Goal: Task Accomplishment & Management: Manage account settings

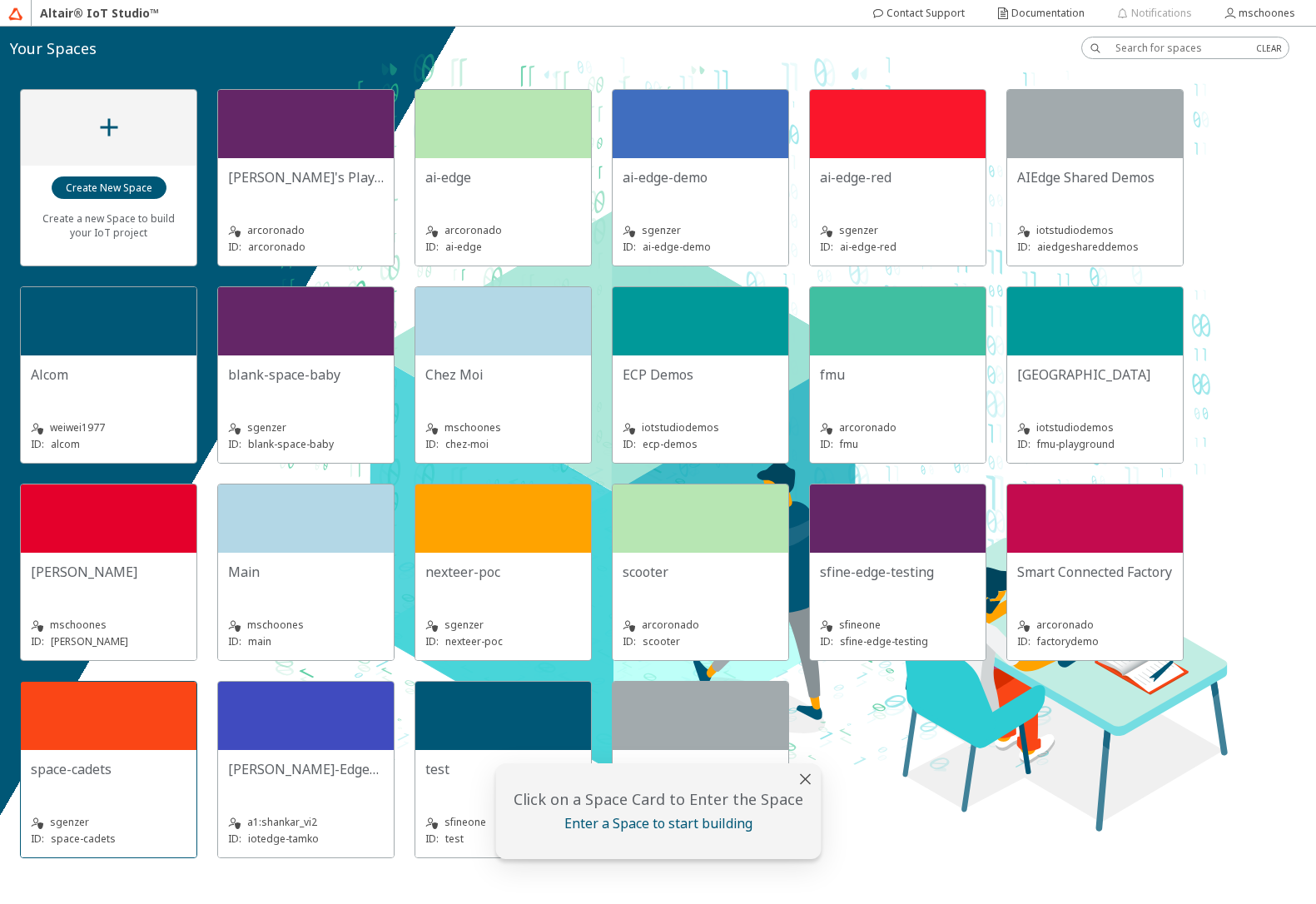
click at [139, 723] on div at bounding box center [108, 716] width 175 height 69
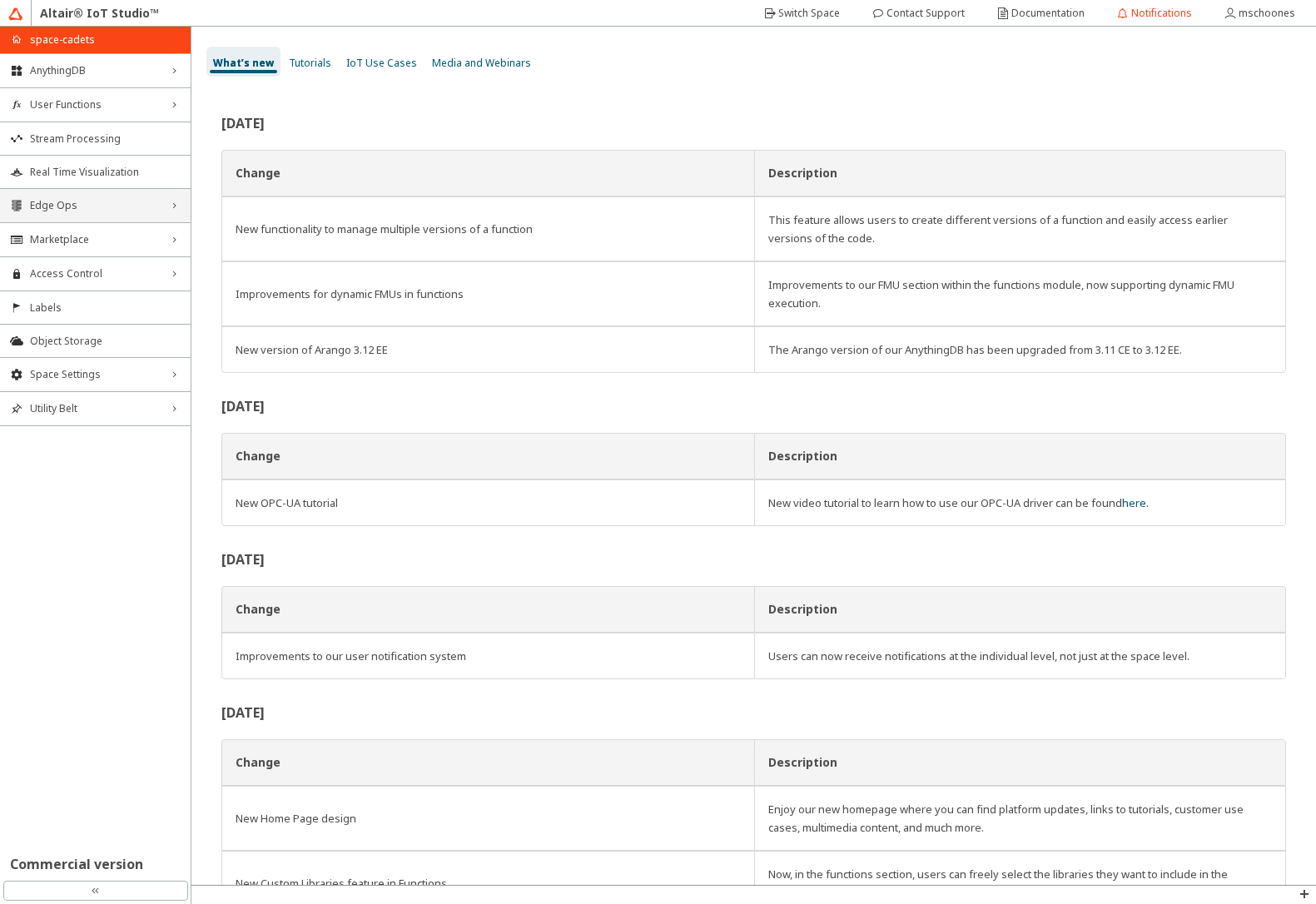
click at [99, 206] on span "Edge Ops" at bounding box center [95, 206] width 130 height 14
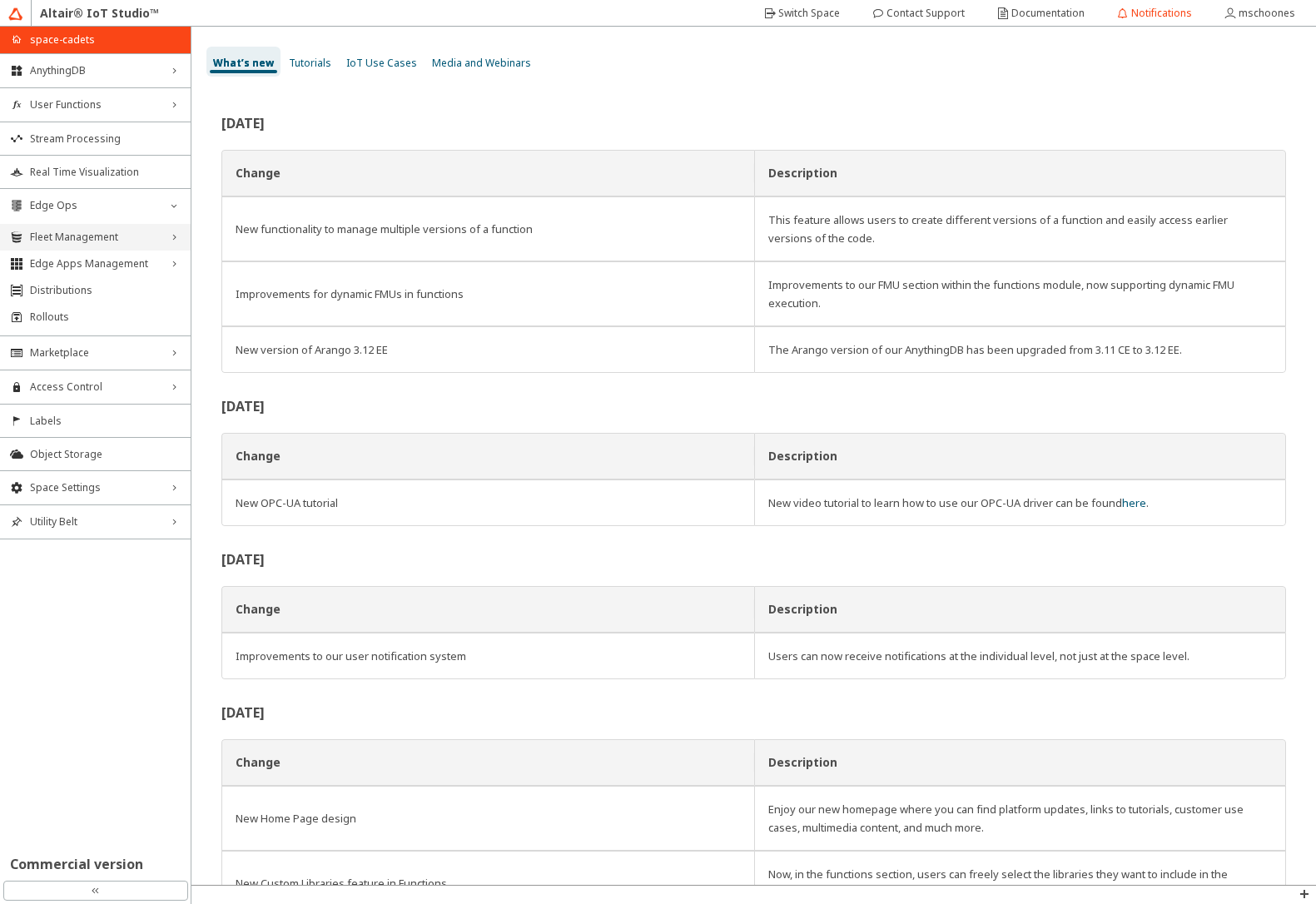
click at [101, 233] on span "Fleet Management" at bounding box center [95, 237] width 130 height 14
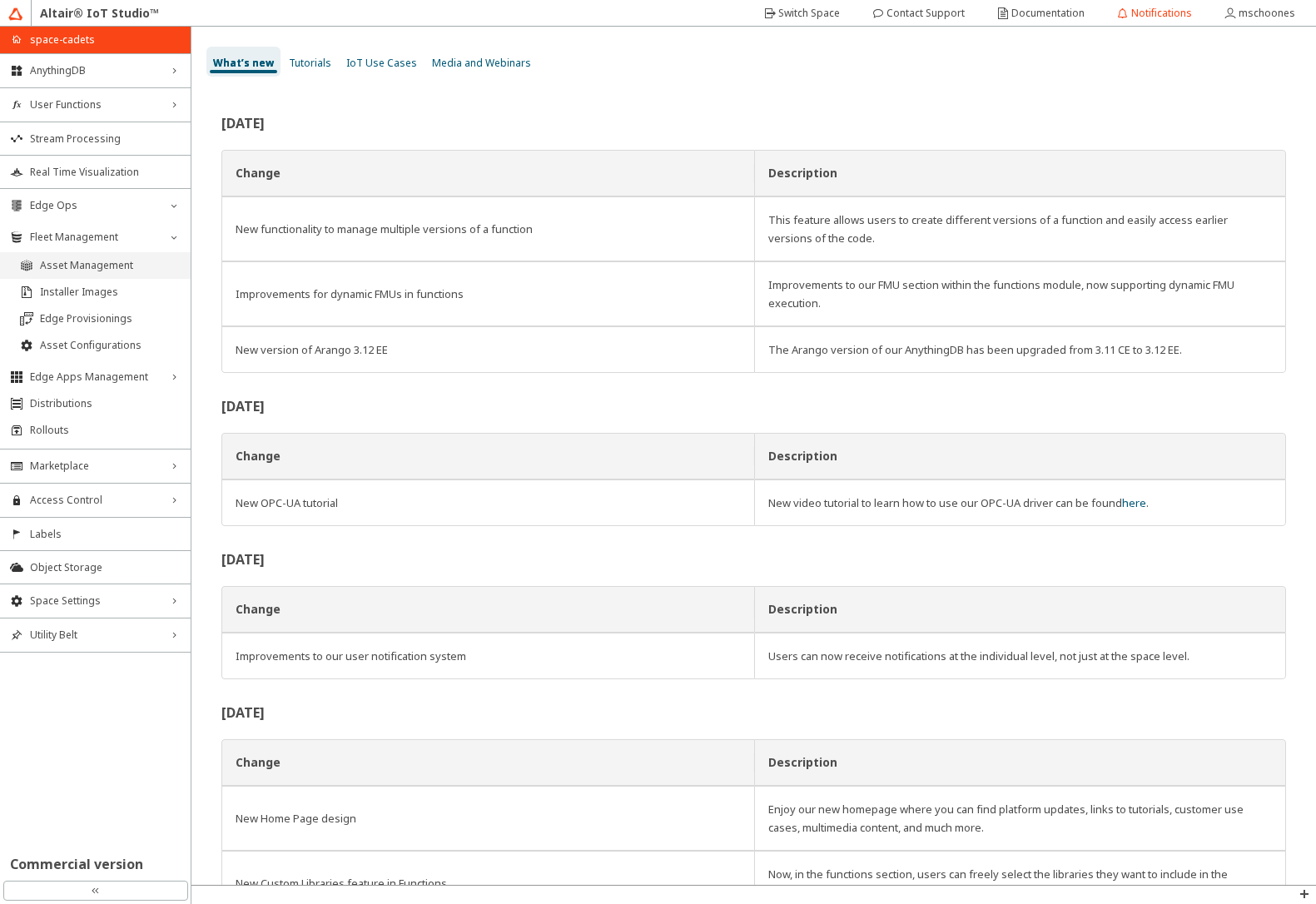
click at [101, 263] on span "Asset Management" at bounding box center [110, 266] width 141 height 14
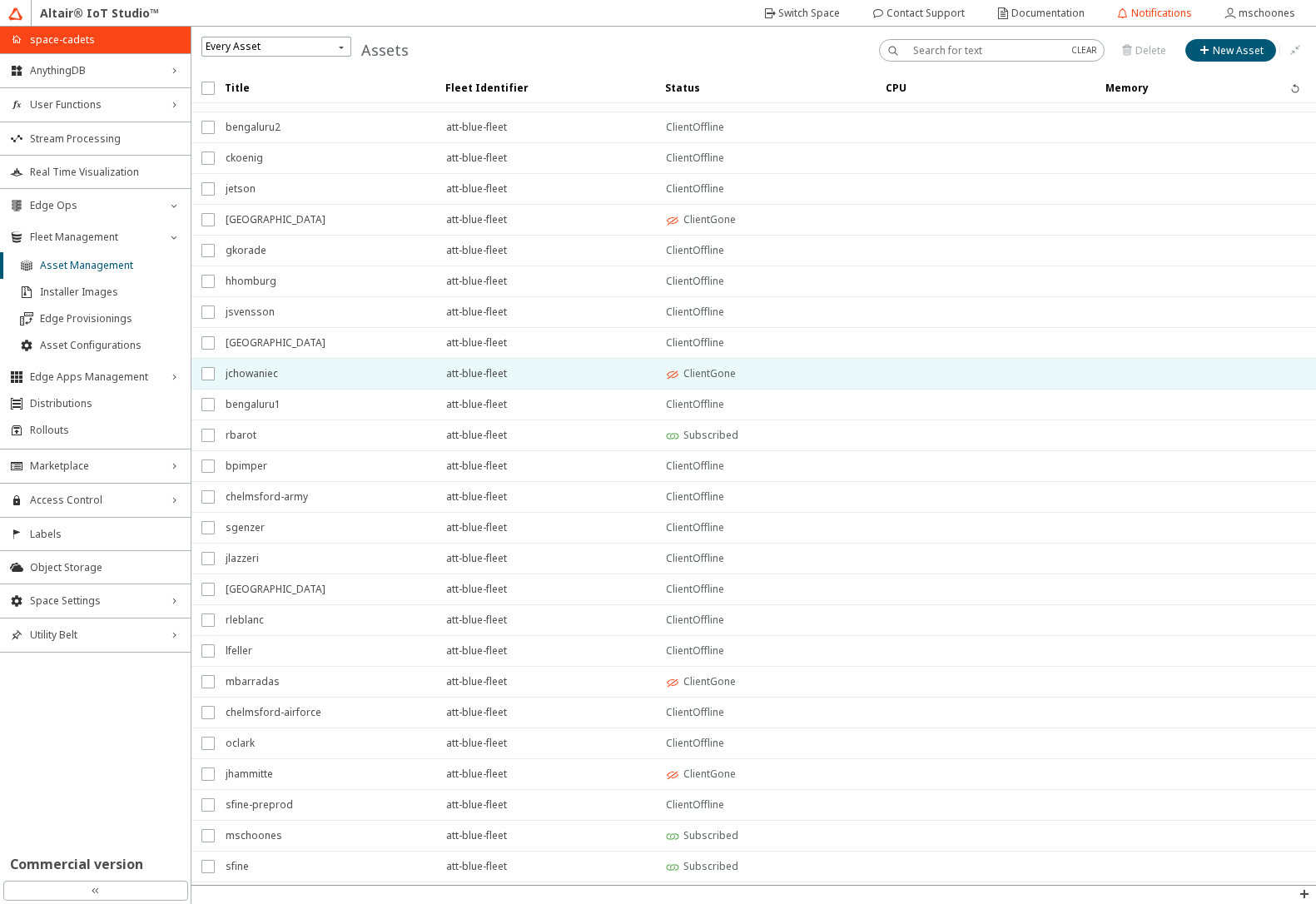
scroll to position [80, 0]
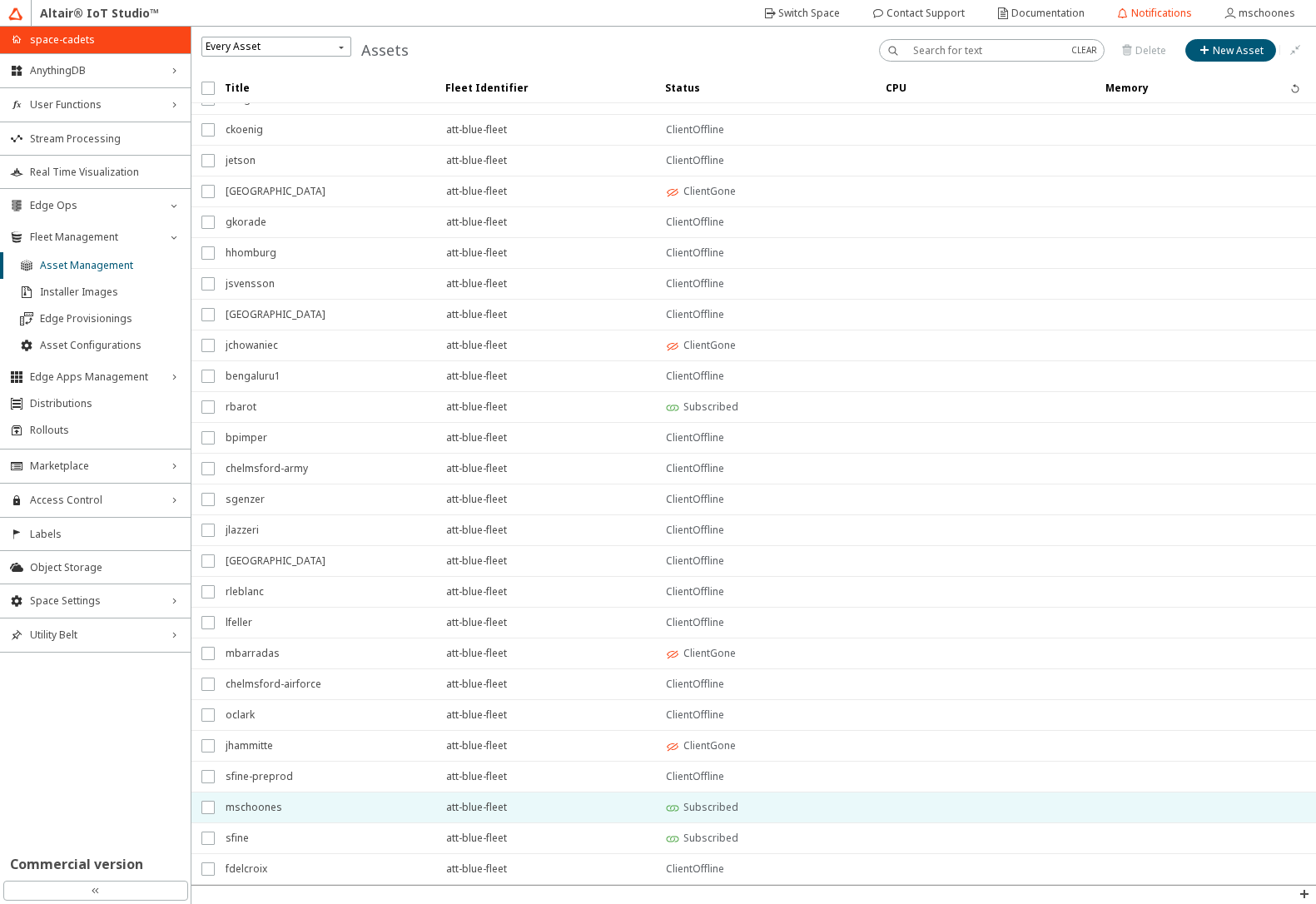
click at [318, 807] on span "mschoones" at bounding box center [325, 807] width 199 height 30
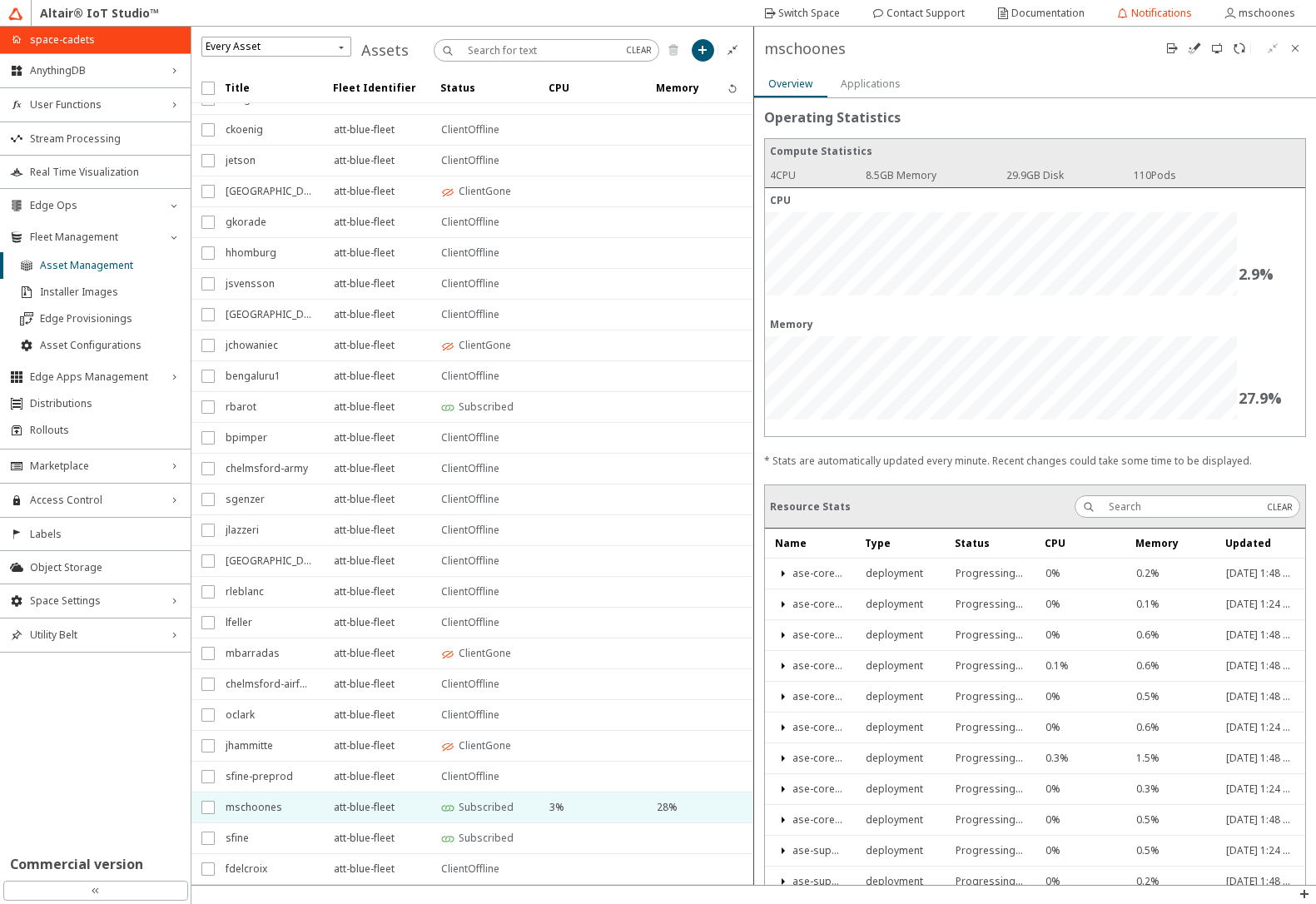
click at [0, 0] on slot "Applications" at bounding box center [0, 0] width 0 height 0
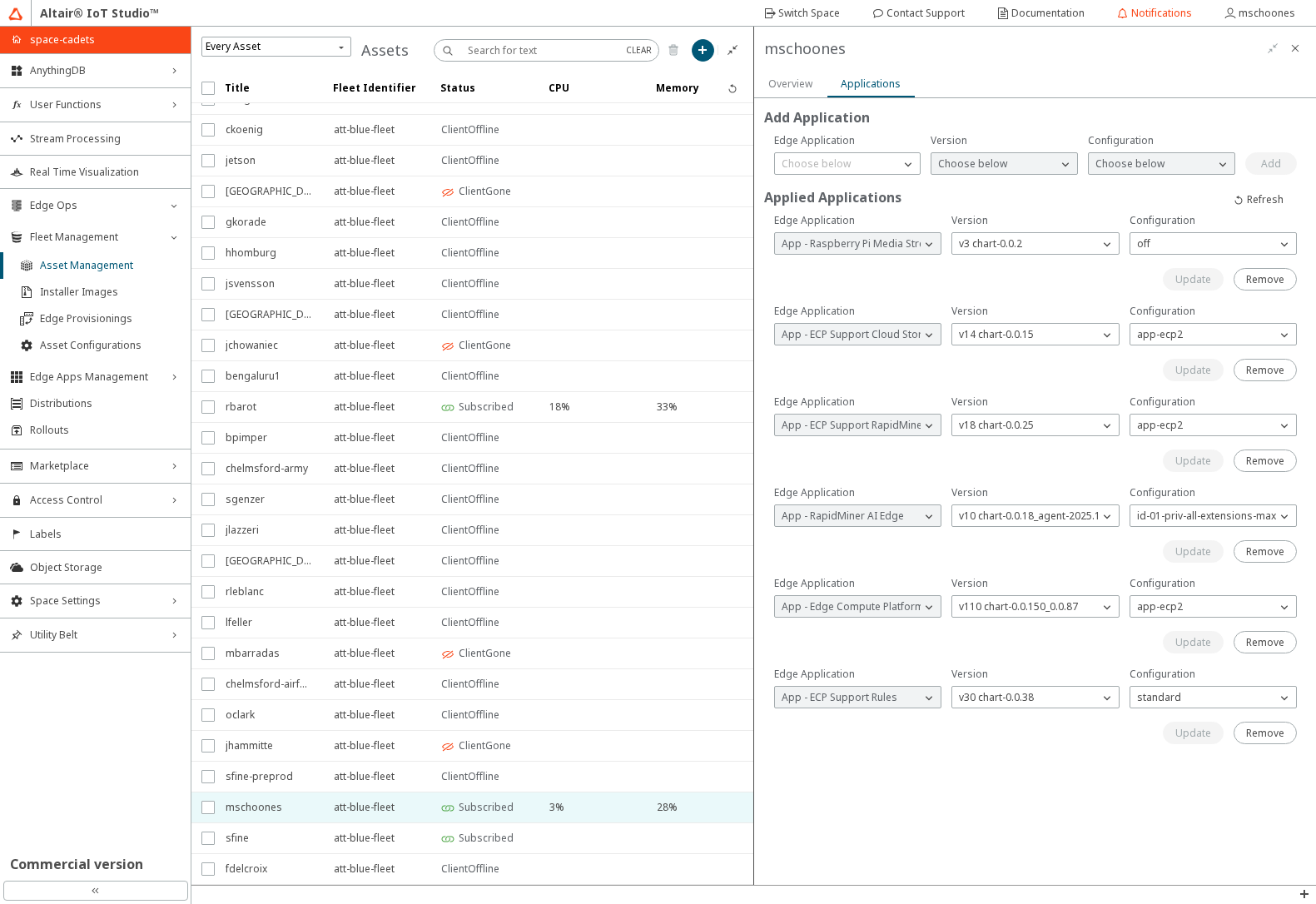
click at [787, 77] on div "Overview" at bounding box center [791, 83] width 44 height 14
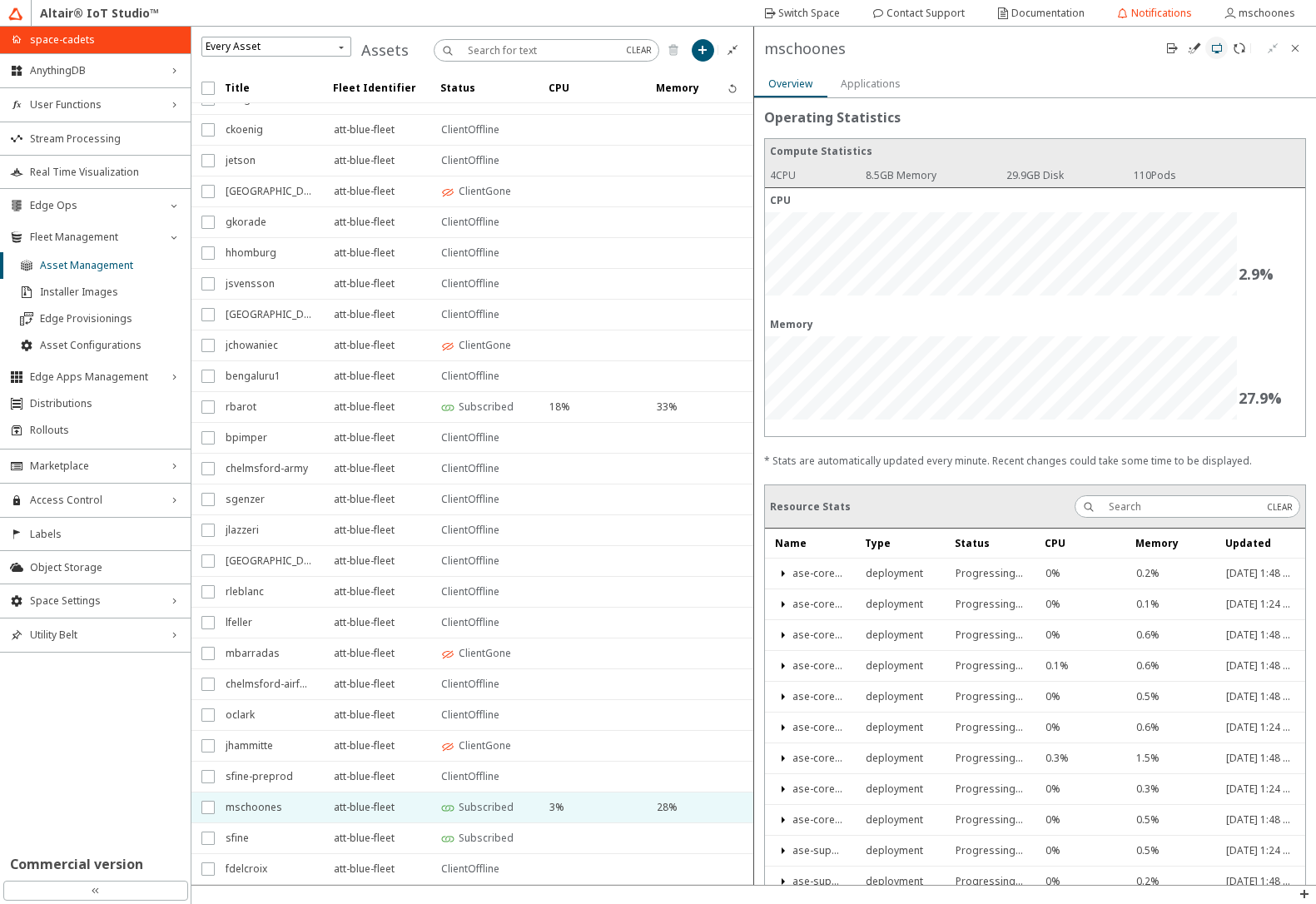
click at [1212, 53] on iron-icon at bounding box center [1218, 48] width 14 height 14
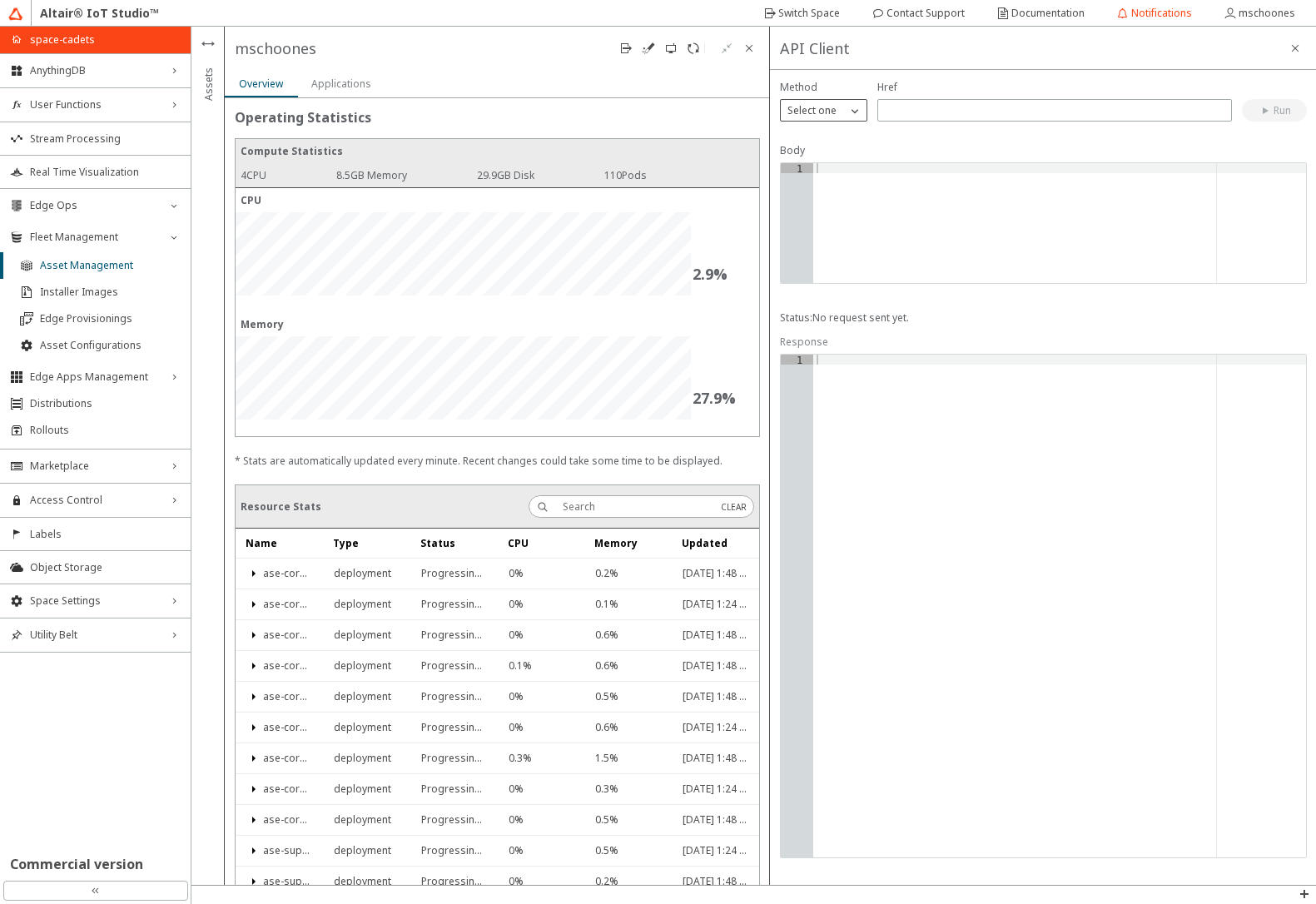
click at [831, 109] on p "Select one" at bounding box center [813, 110] width 63 height 14
click at [829, 133] on p "GET" at bounding box center [824, 133] width 86 height 14
click at [913, 114] on input "text" at bounding box center [1054, 110] width 340 height 14
click at [0, 0] on slot "Run" at bounding box center [0, 0] width 0 height 0
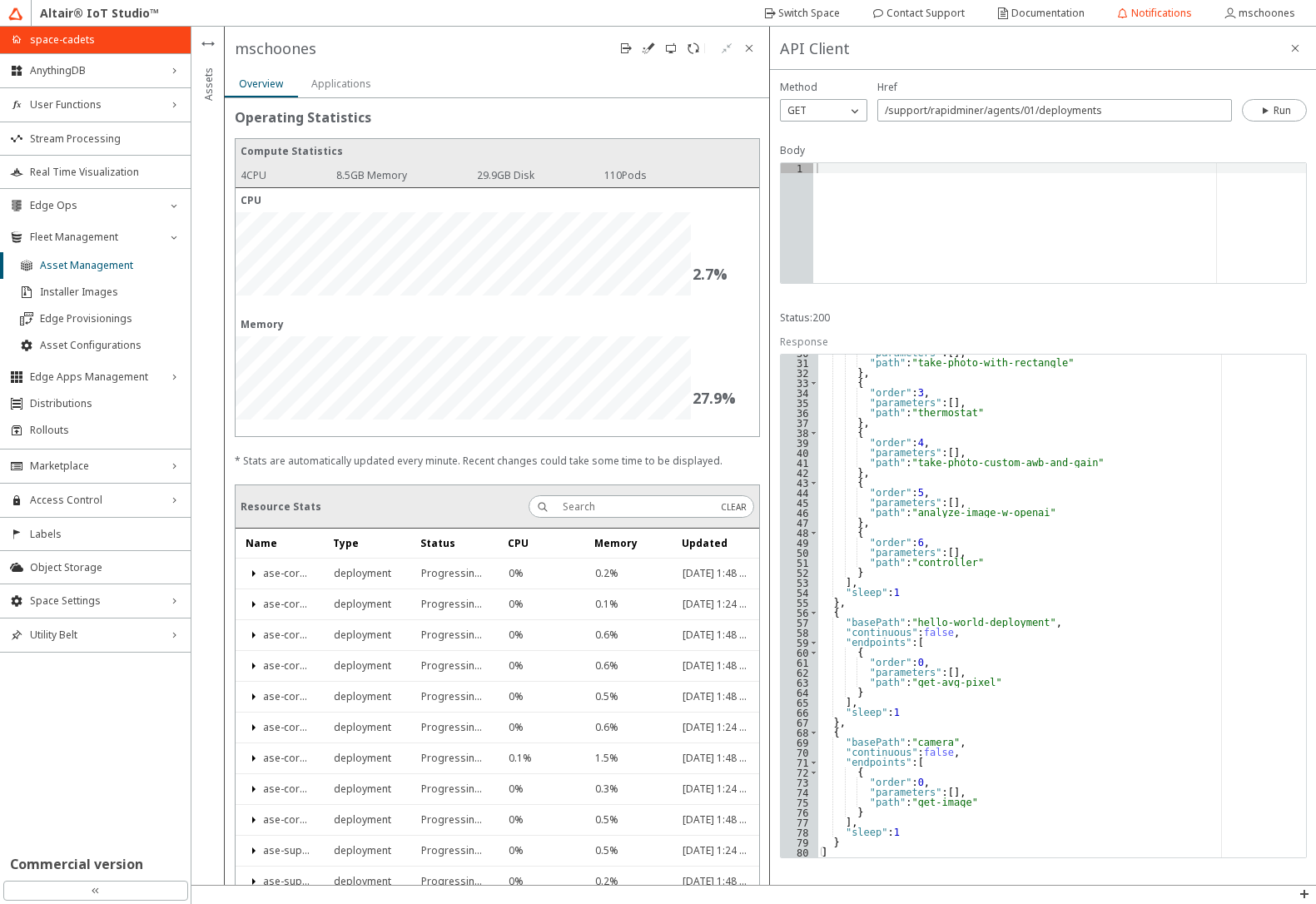
scroll to position [297, 0]
click at [1074, 109] on input "/support/rapidminer/agents/01/deployments" at bounding box center [1054, 110] width 340 height 14
type input "/support/rapidminer/agents/01/services/camera/get-image"
click at [848, 110] on iron-icon at bounding box center [855, 111] width 17 height 17
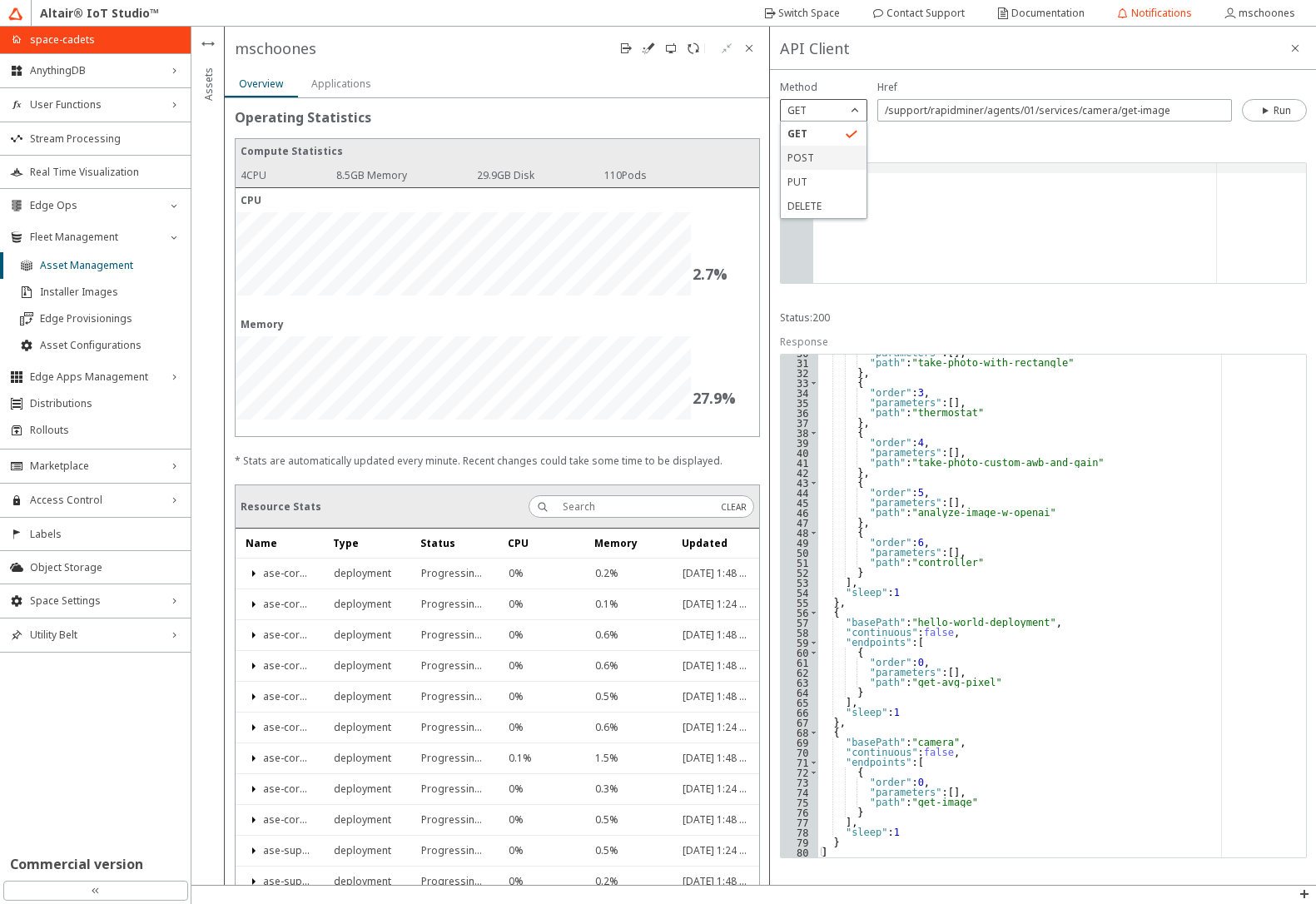
click at [827, 157] on p "POST" at bounding box center [824, 158] width 86 height 14
click at [1269, 112] on iron-icon at bounding box center [1267, 111] width 15 height 14
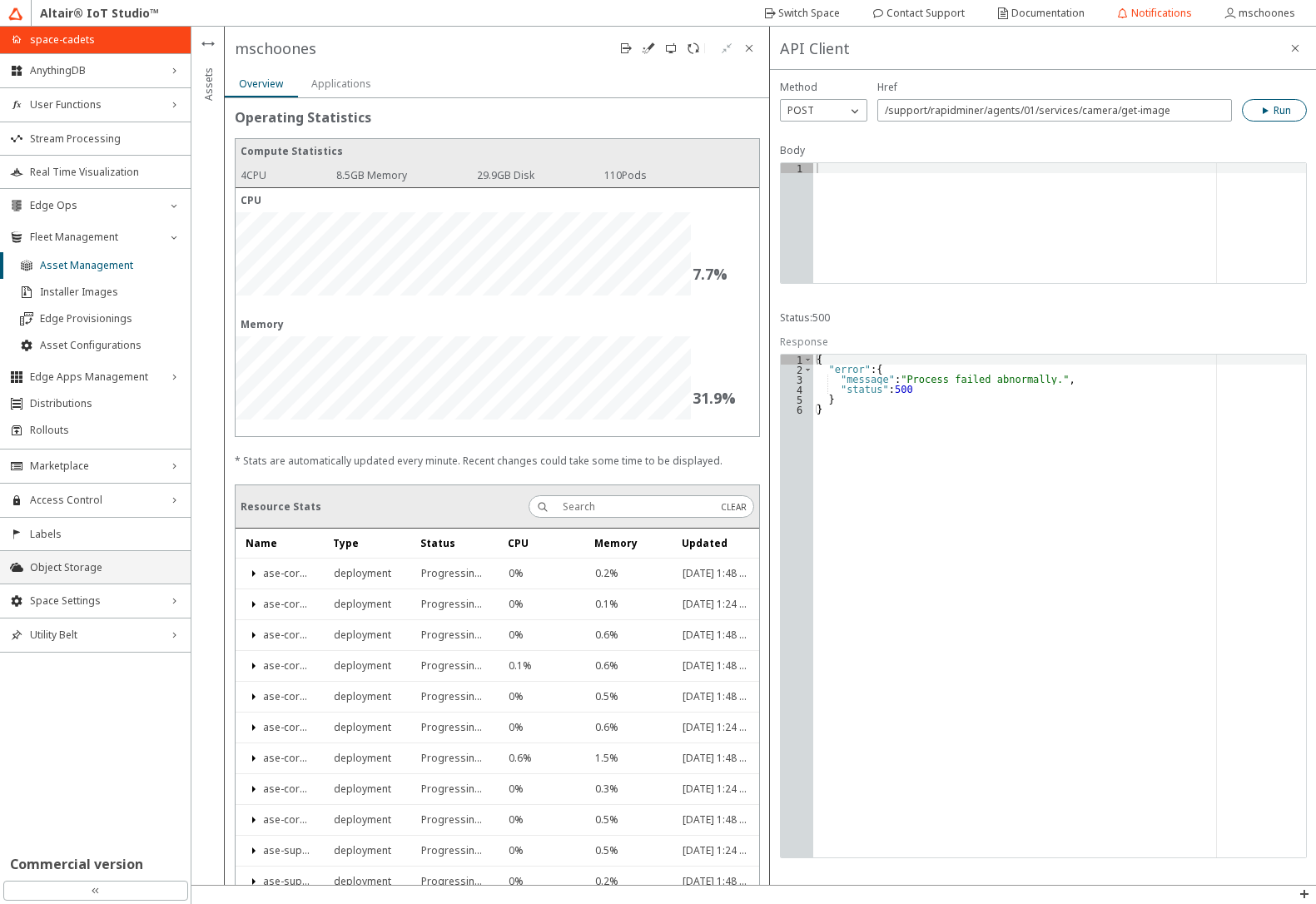
click at [69, 568] on span "Object Storage" at bounding box center [105, 568] width 151 height 14
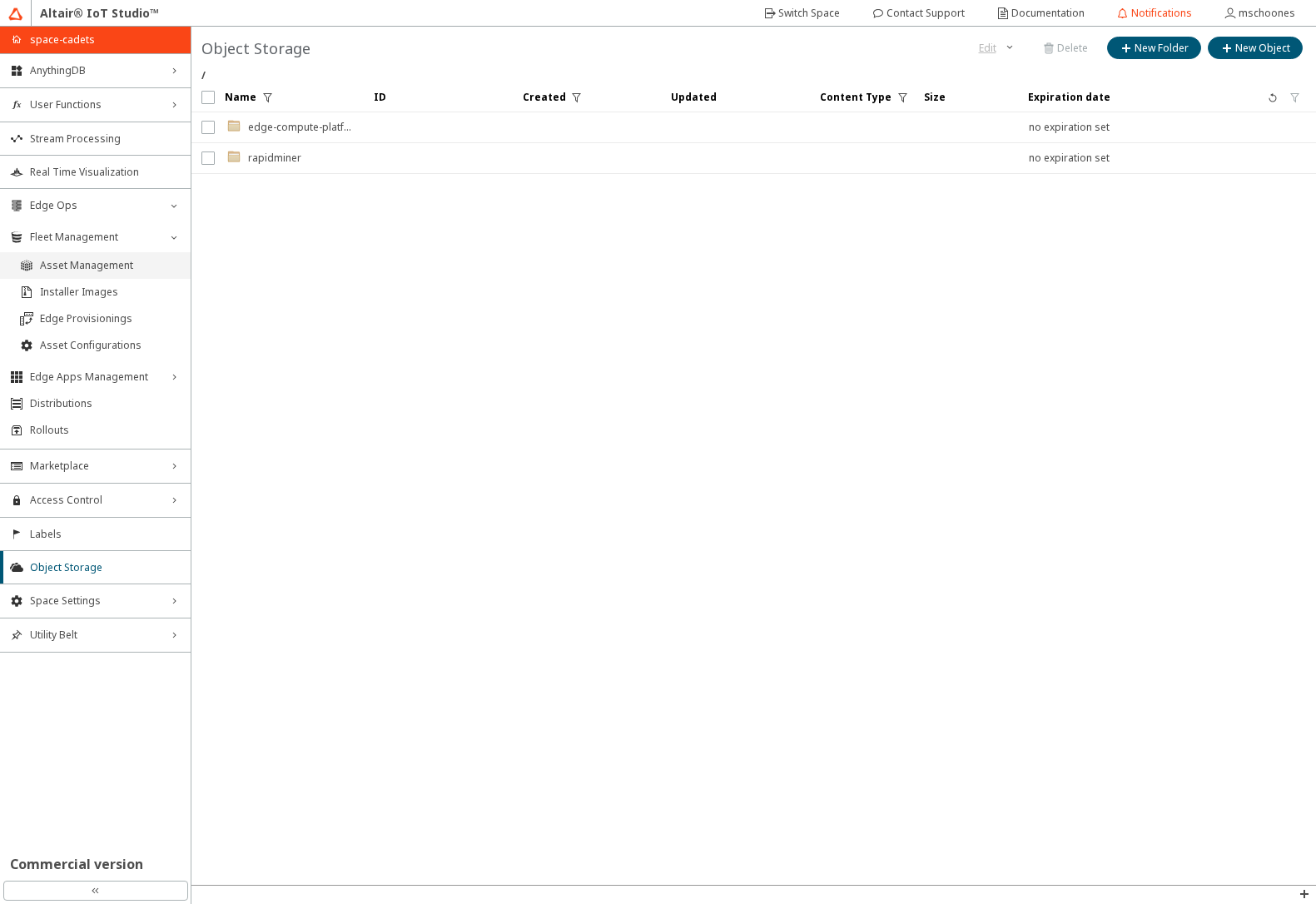
click at [61, 263] on span "Asset Management" at bounding box center [110, 266] width 141 height 14
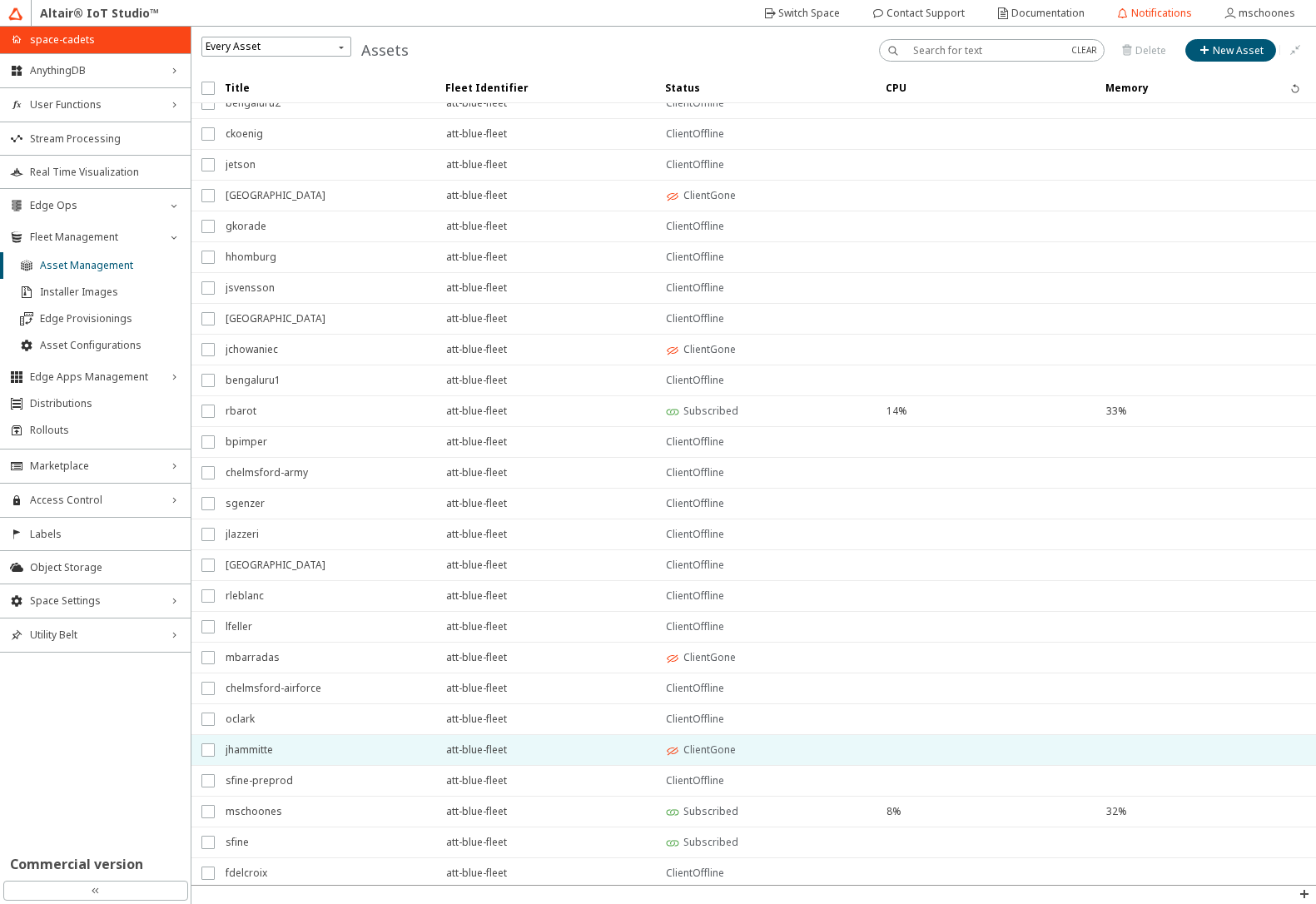
scroll to position [80, 0]
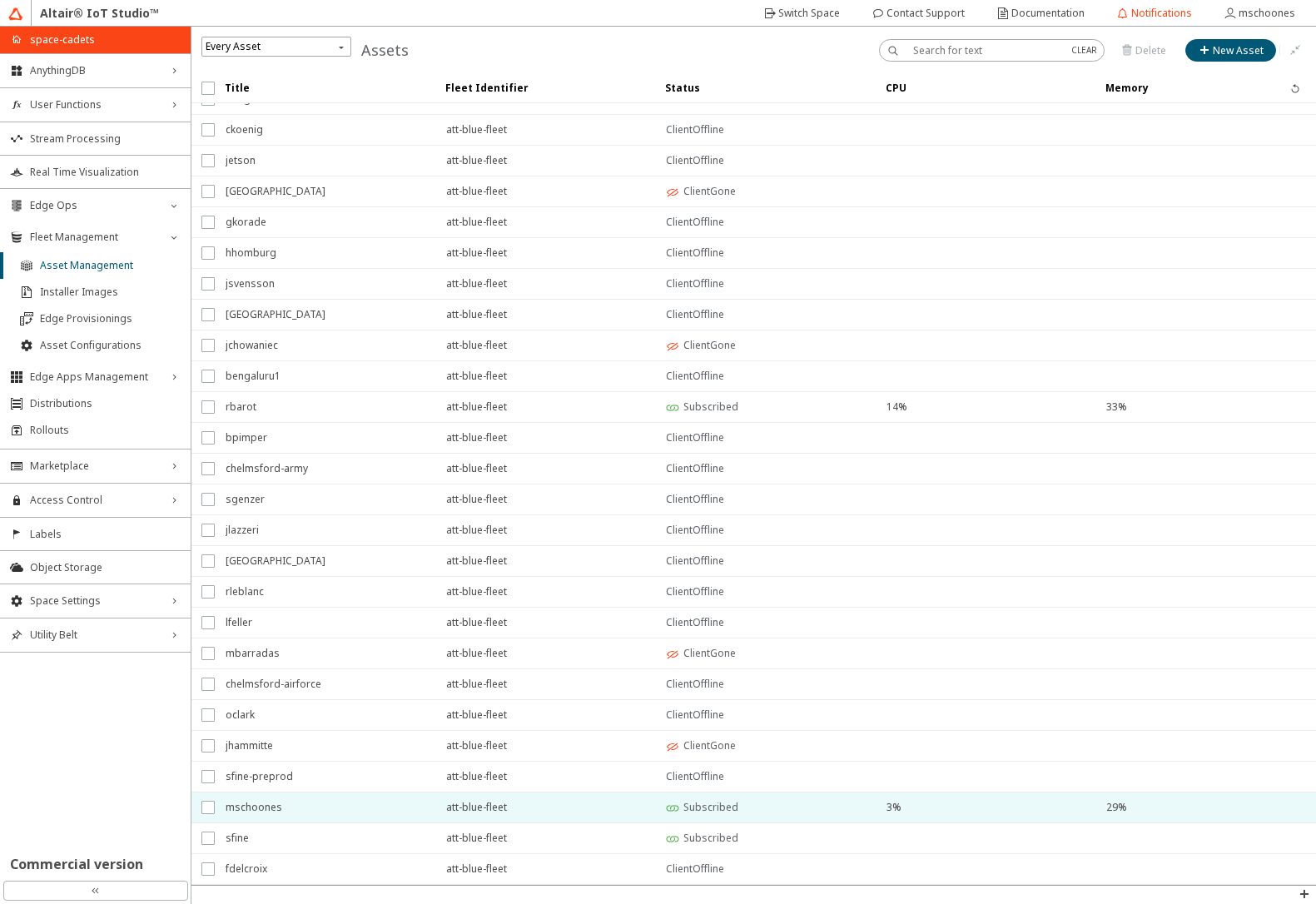
click at [272, 812] on span "mschoones" at bounding box center [325, 807] width 199 height 30
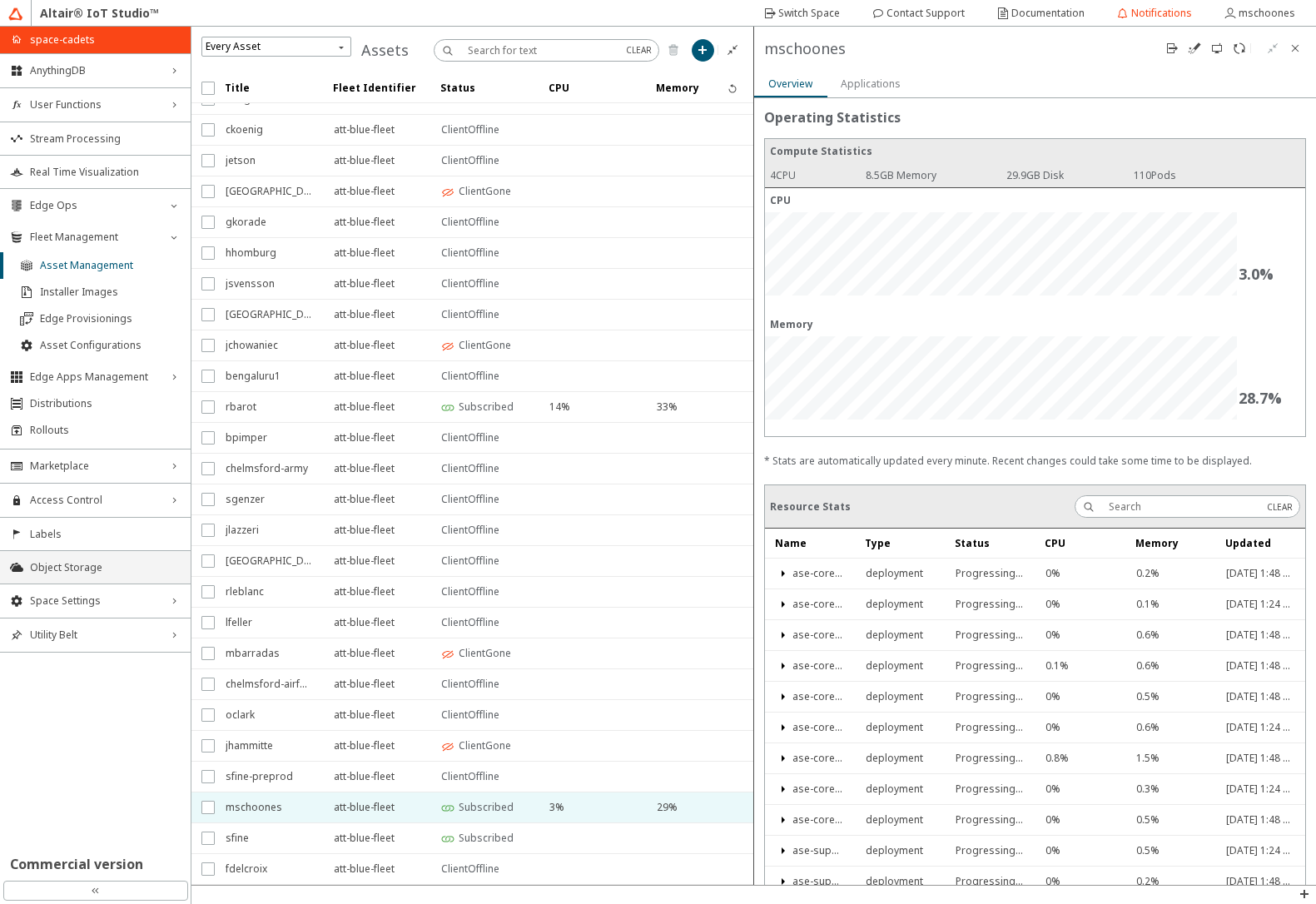
click at [81, 565] on span "Object Storage" at bounding box center [105, 568] width 151 height 14
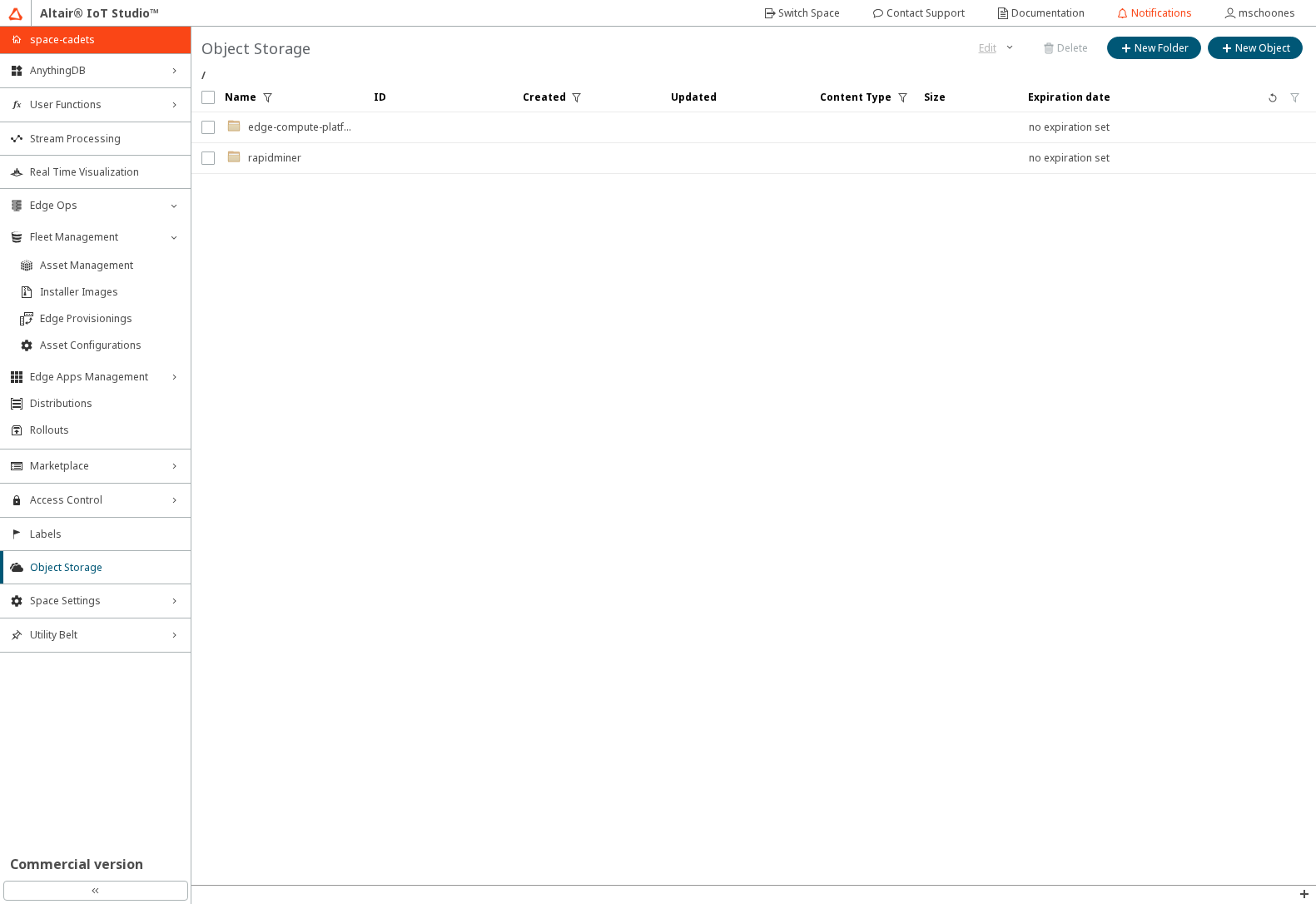
click at [307, 127] on div ".cls-1{fill:url(#linear-gradient);}.cls-2{fill:#c3954c;}.cls-3{fill:#fdfeff;}.c…" at bounding box center [289, 127] width 127 height 30
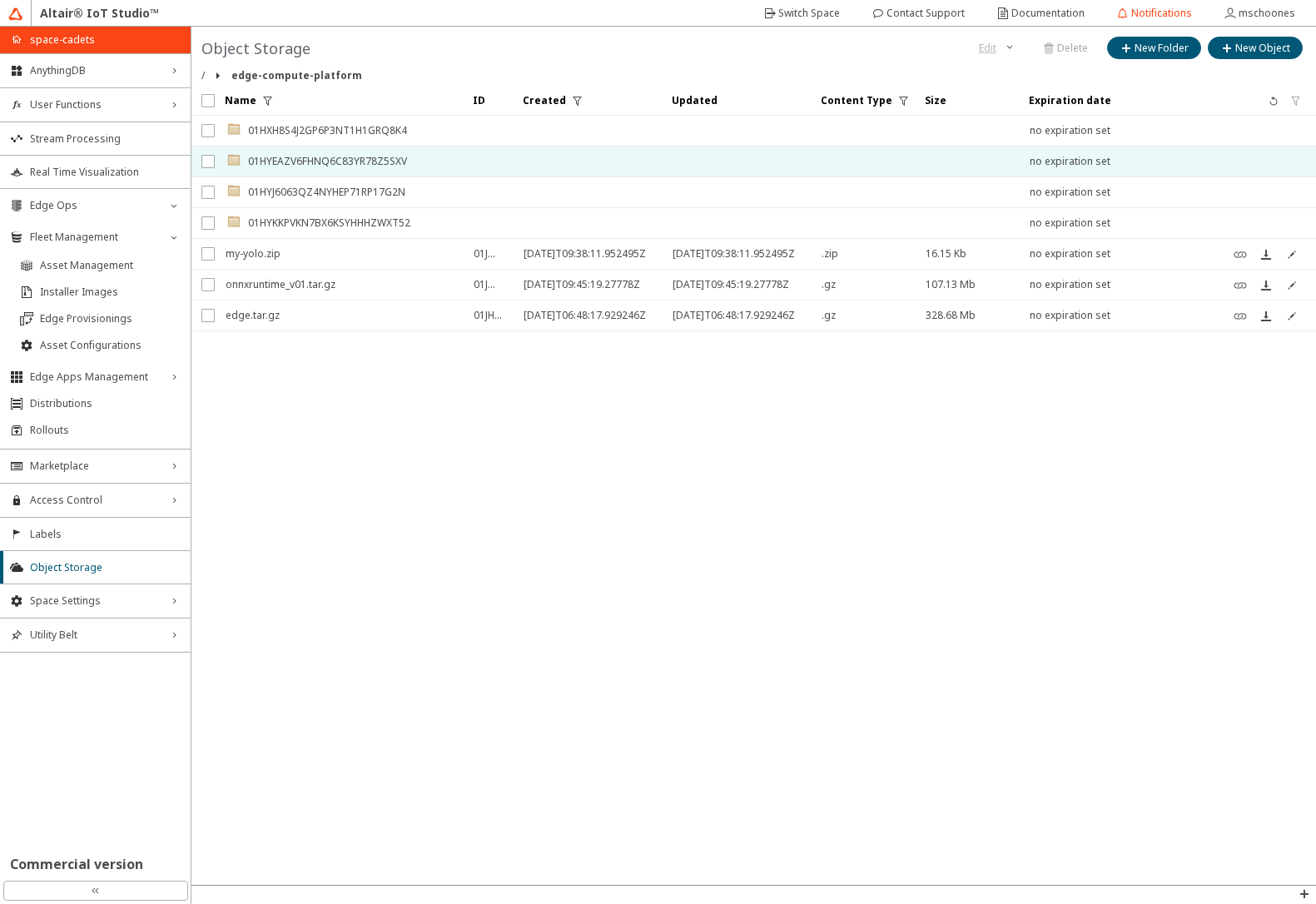
drag, startPoint x: 359, startPoint y: 125, endPoint x: 529, endPoint y: 152, distance: 172.1
click at [529, 152] on table "Name ID Created" at bounding box center [754, 208] width 1125 height 246
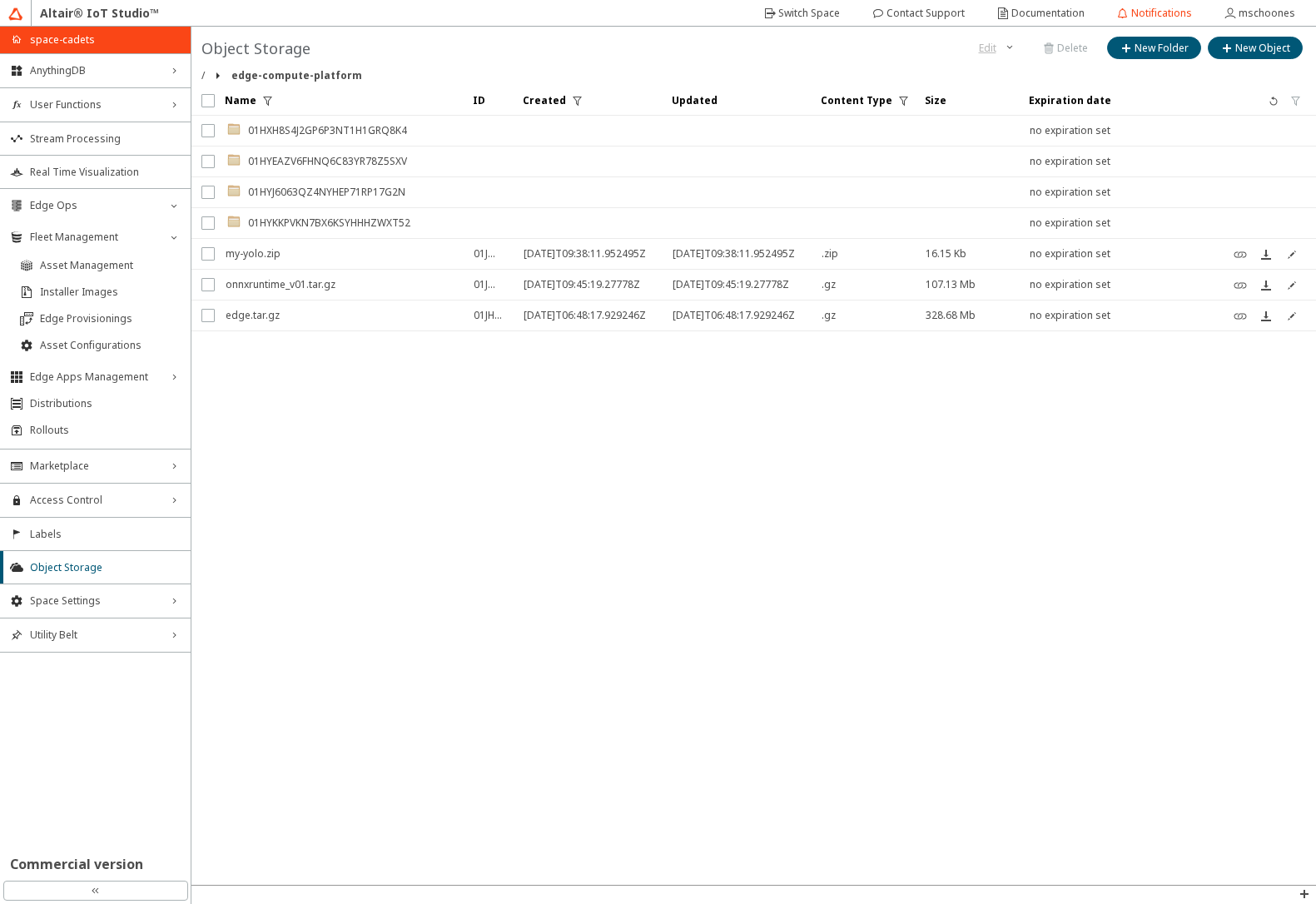
click at [339, 193] on div ".cls-1{fill:url(#linear-gradient);}.cls-2{fill:#c3954c;}.cls-3{fill:#fdfeff;}.c…" at bounding box center [315, 191] width 180 height 30
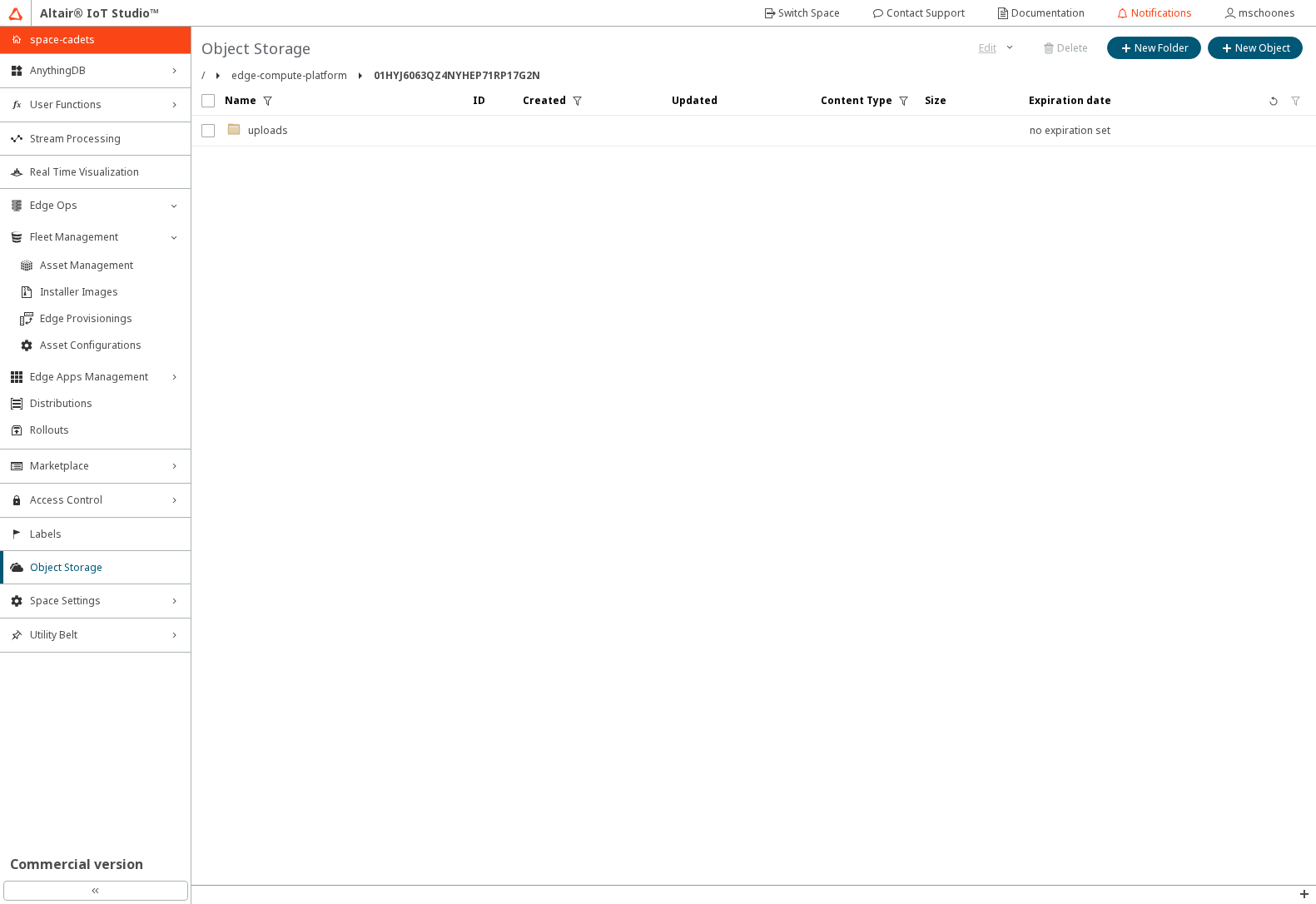
click at [273, 130] on div ".cls-1{fill:url(#linear-gradient);}.cls-2{fill:#c3954c;}.cls-3{fill:#fdfeff;}.c…" at bounding box center [257, 130] width 63 height 30
click at [247, 131] on div ".cls-1{fill:url(#linear-gradient);}.cls-2{fill:#c3954c;}.cls-3{fill:#fdfeff;}.c…" at bounding box center [291, 130] width 130 height 30
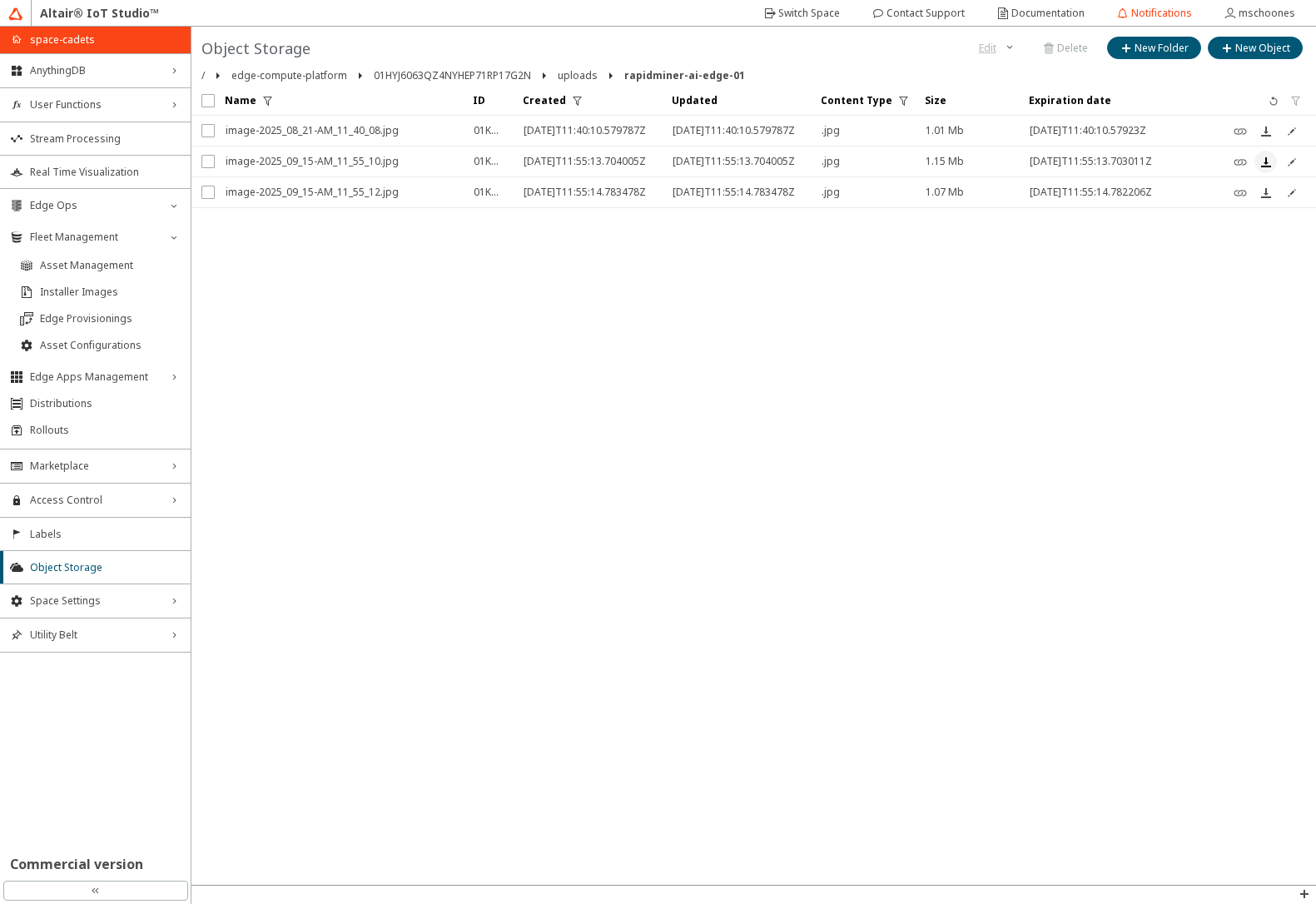
click at [1268, 163] on iron-icon at bounding box center [1266, 163] width 14 height 14
click at [1269, 194] on iron-icon at bounding box center [1266, 193] width 14 height 14
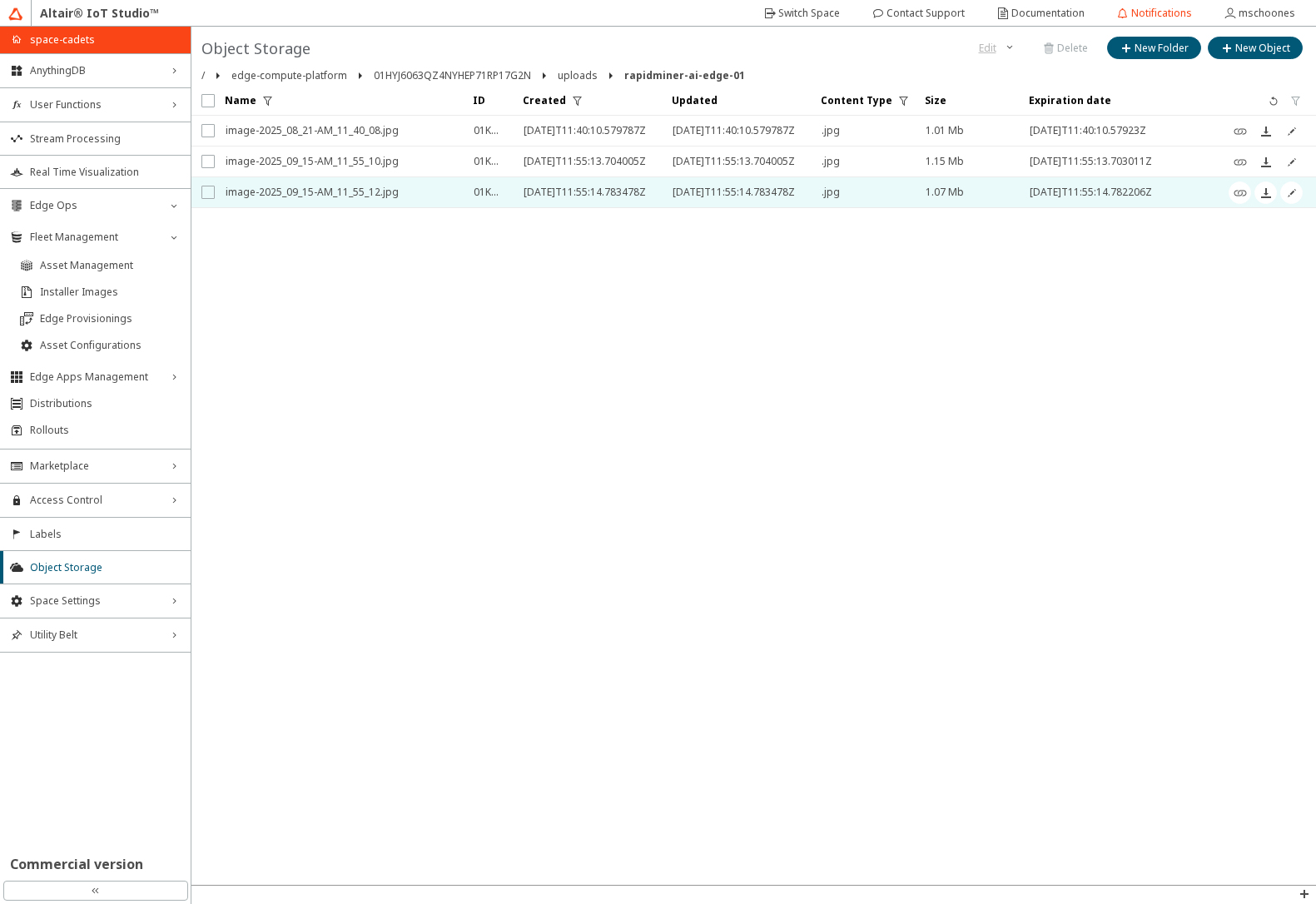
click at [204, 198] on input "checkbox" at bounding box center [207, 192] width 11 height 14
checkbox input "true"
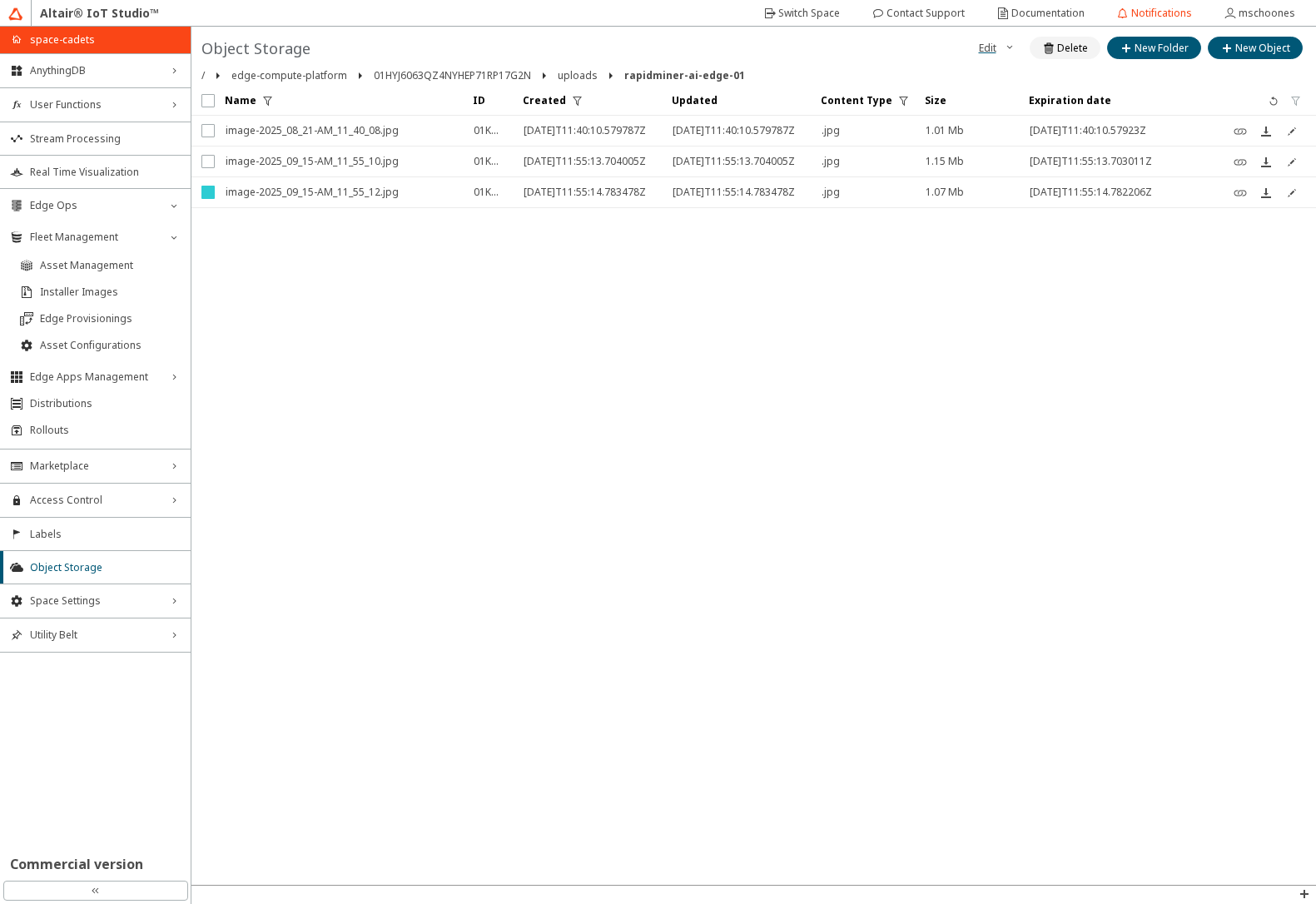
click at [1045, 52] on iron-icon at bounding box center [1050, 48] width 15 height 14
click at [0, 0] on slot "Delete" at bounding box center [0, 0] width 0 height 0
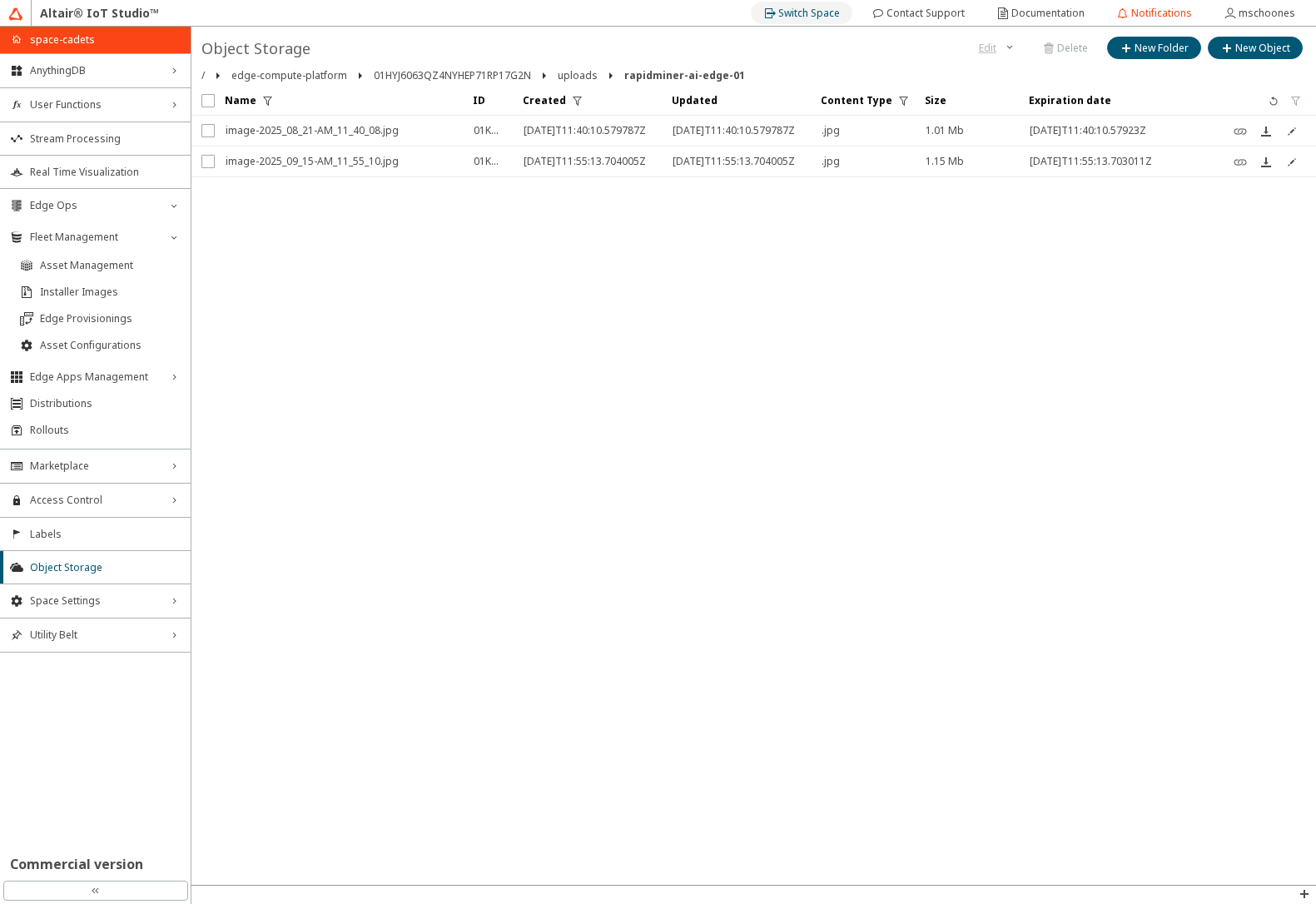
click at [0, 0] on slot "Switch Space" at bounding box center [0, 0] width 0 height 0
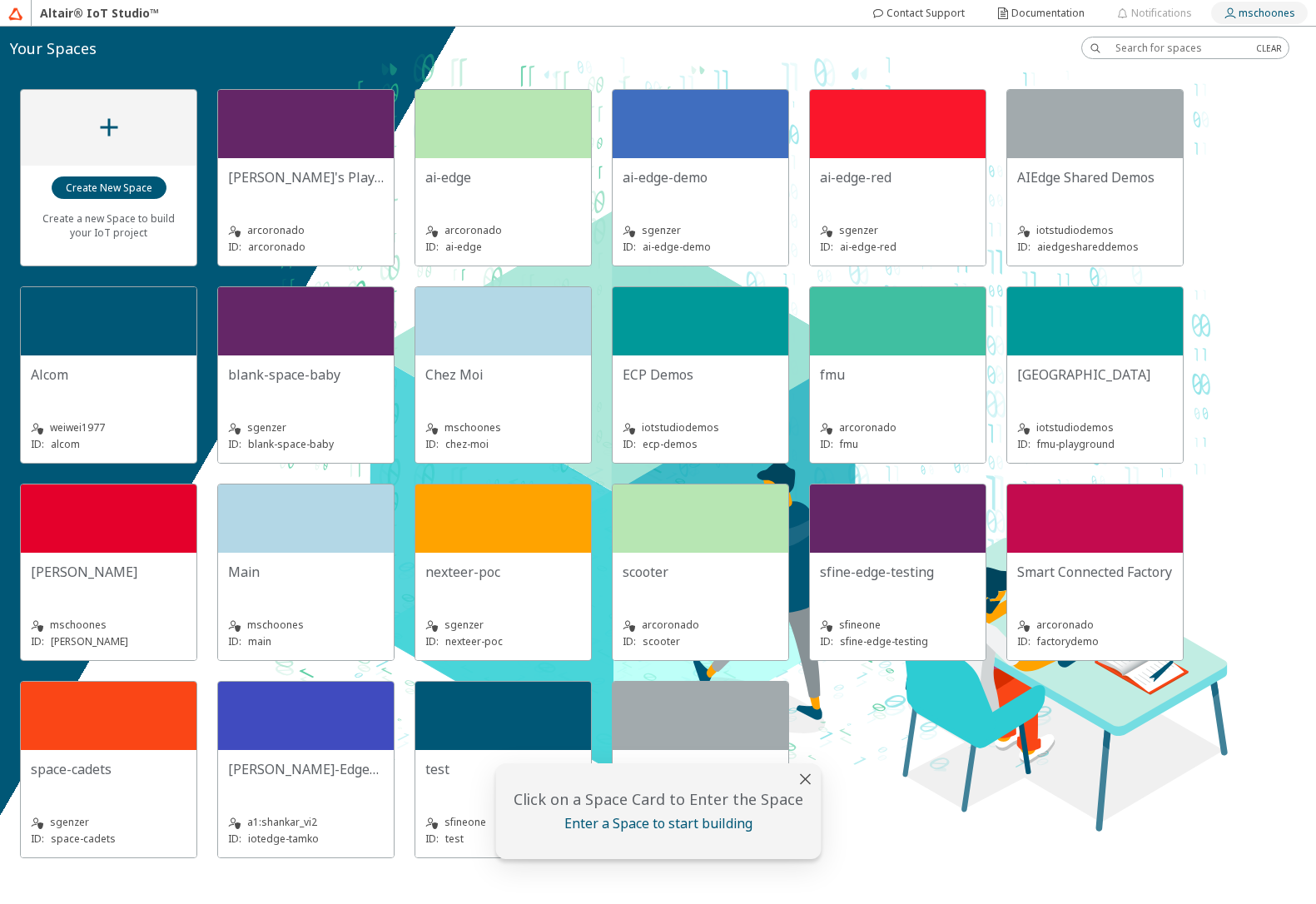
click at [0, 0] on slot "mschoones" at bounding box center [0, 0] width 0 height 0
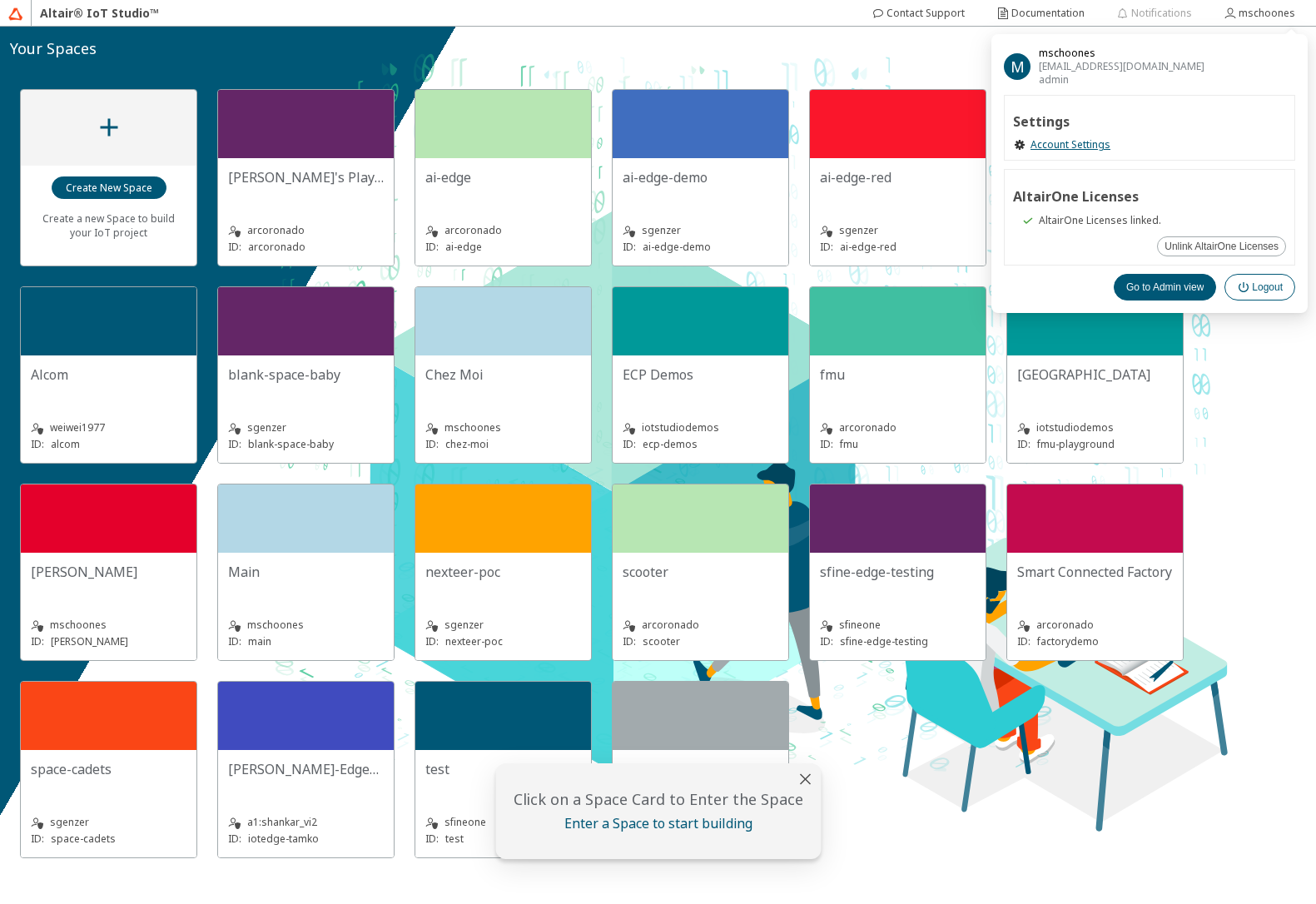
click at [0, 0] on slot "Logout" at bounding box center [0, 0] width 0 height 0
